Goal: Transaction & Acquisition: Purchase product/service

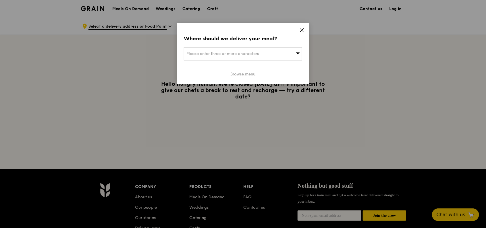
click at [246, 74] on link "Browse menu" at bounding box center [243, 74] width 25 height 6
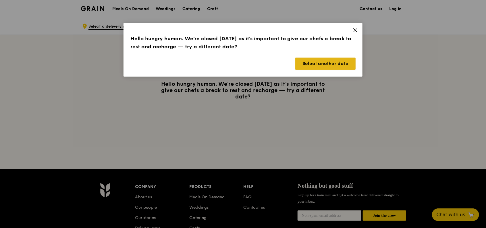
click at [329, 64] on button "Select another date" at bounding box center [325, 63] width 60 height 12
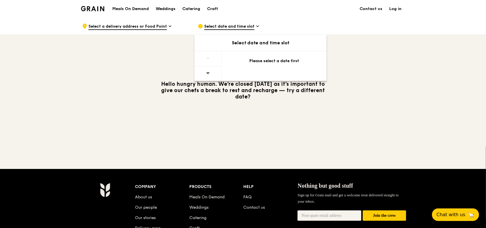
click at [207, 73] on icon at bounding box center [208, 73] width 4 height 4
click at [243, 43] on div "Select date and time slot" at bounding box center [261, 42] width 132 height 7
click at [284, 63] on div "Please select a date first" at bounding box center [274, 61] width 91 height 6
click at [237, 62] on div "Please select a date first" at bounding box center [274, 61] width 91 height 6
drag, startPoint x: 243, startPoint y: 109, endPoint x: 246, endPoint y: 108, distance: 3.2
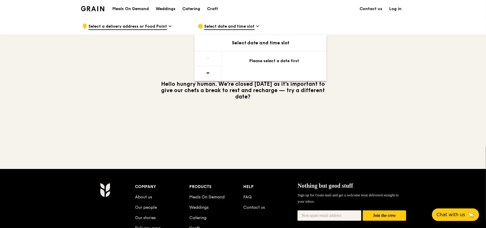
click at [243, 109] on div "Hello hungry human. We’re closed [DATE] as it’s important to give our chefs a b…" at bounding box center [243, 90] width 331 height 111
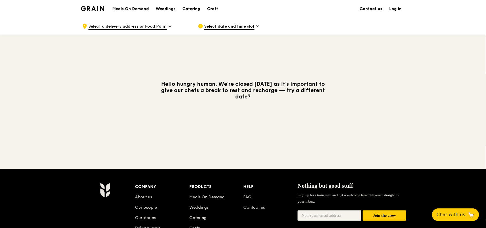
click at [143, 26] on span "Select a delivery address or Food Point" at bounding box center [127, 27] width 78 height 6
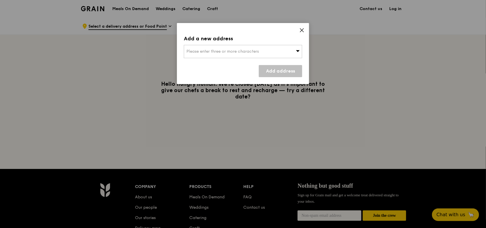
click at [298, 53] on icon at bounding box center [298, 51] width 4 height 4
click at [235, 52] on input "search" at bounding box center [243, 51] width 118 height 13
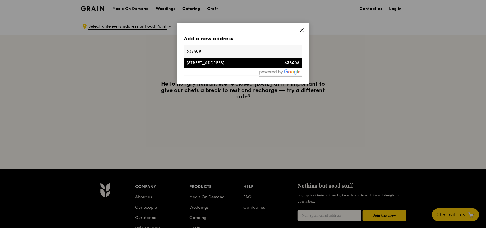
type input "638408"
click at [219, 63] on div "[STREET_ADDRESS]" at bounding box center [228, 63] width 85 height 6
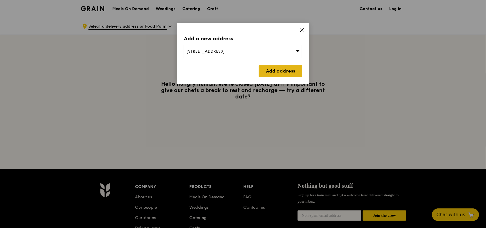
click at [281, 69] on link "Add address" at bounding box center [280, 71] width 43 height 12
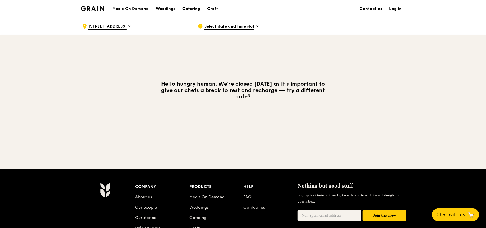
click at [236, 25] on span "Select date and time slot" at bounding box center [229, 27] width 50 height 6
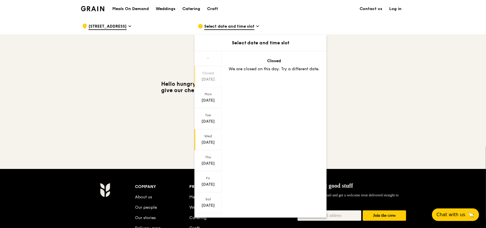
click at [206, 131] on div "[DATE]" at bounding box center [208, 139] width 27 height 21
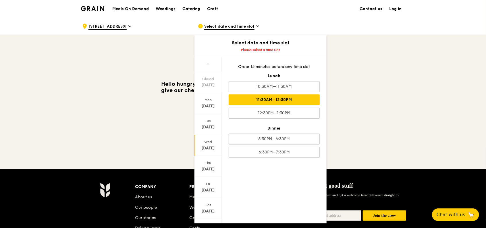
click at [280, 99] on div "11:30AM–12:30PM" at bounding box center [274, 99] width 91 height 11
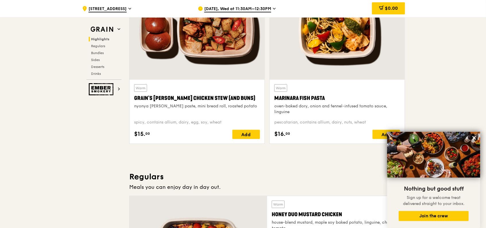
scroll to position [230, 0]
click at [475, 138] on icon at bounding box center [474, 137] width 3 height 3
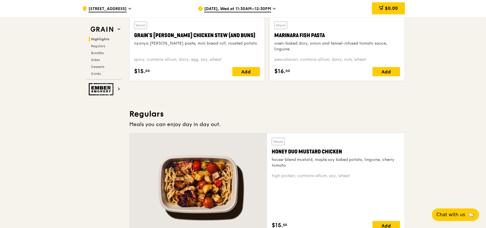
scroll to position [268, 0]
